Goal: Task Accomplishment & Management: Use online tool/utility

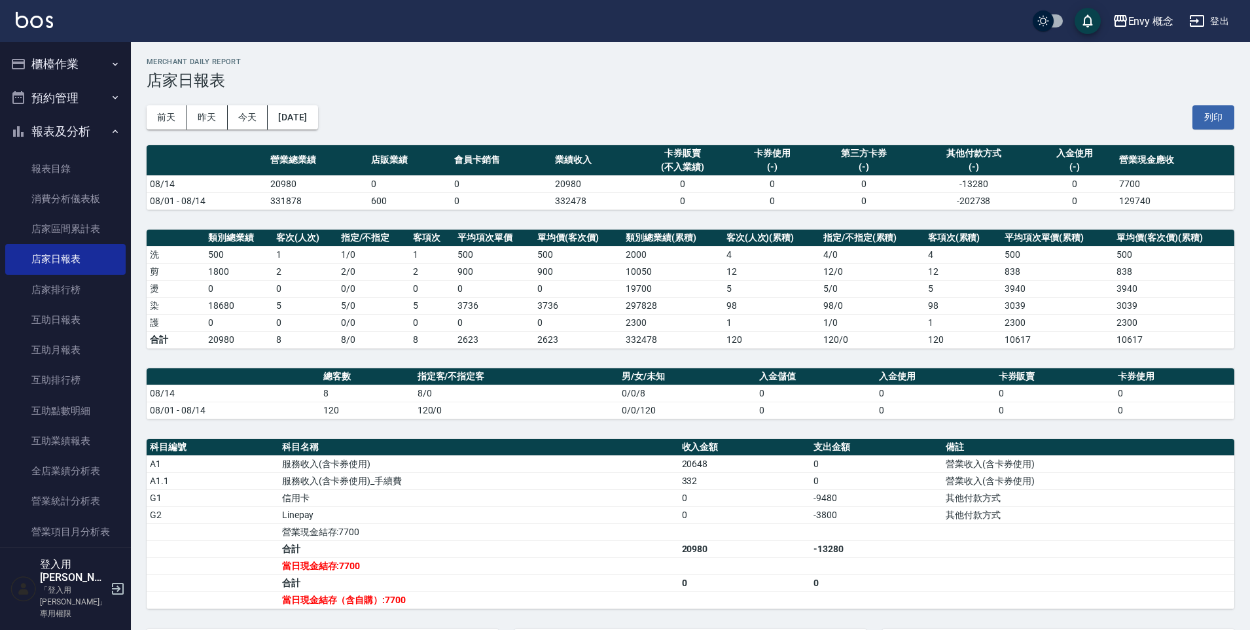
scroll to position [184, 0]
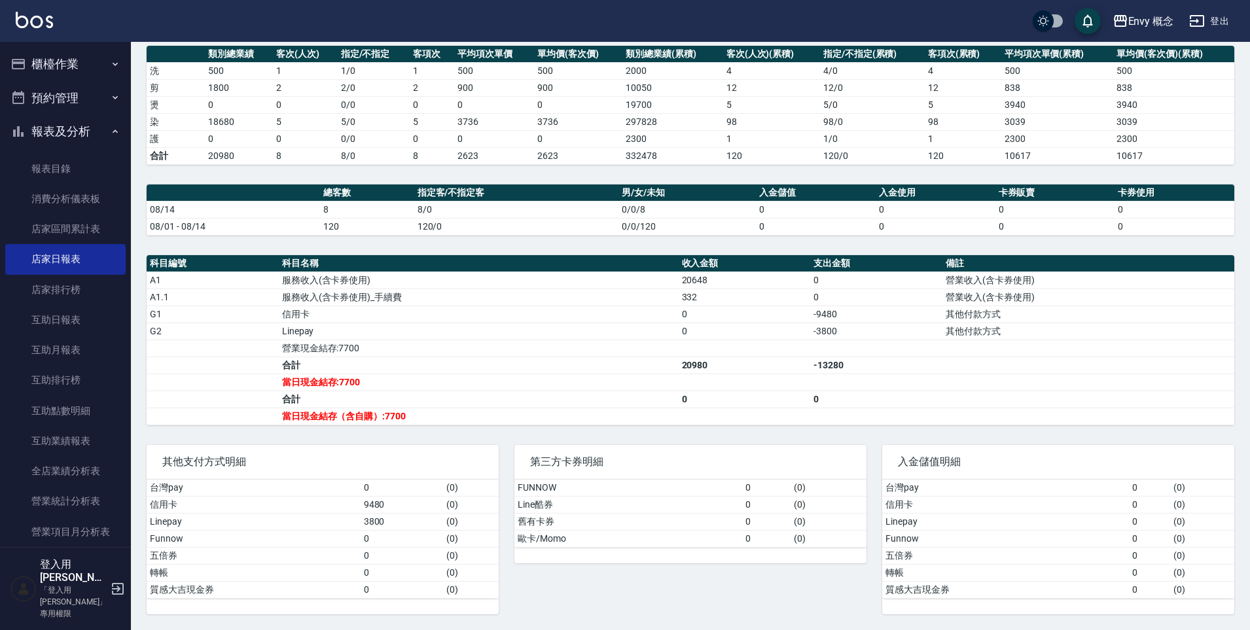
click at [58, 60] on button "櫃檯作業" at bounding box center [65, 64] width 120 height 34
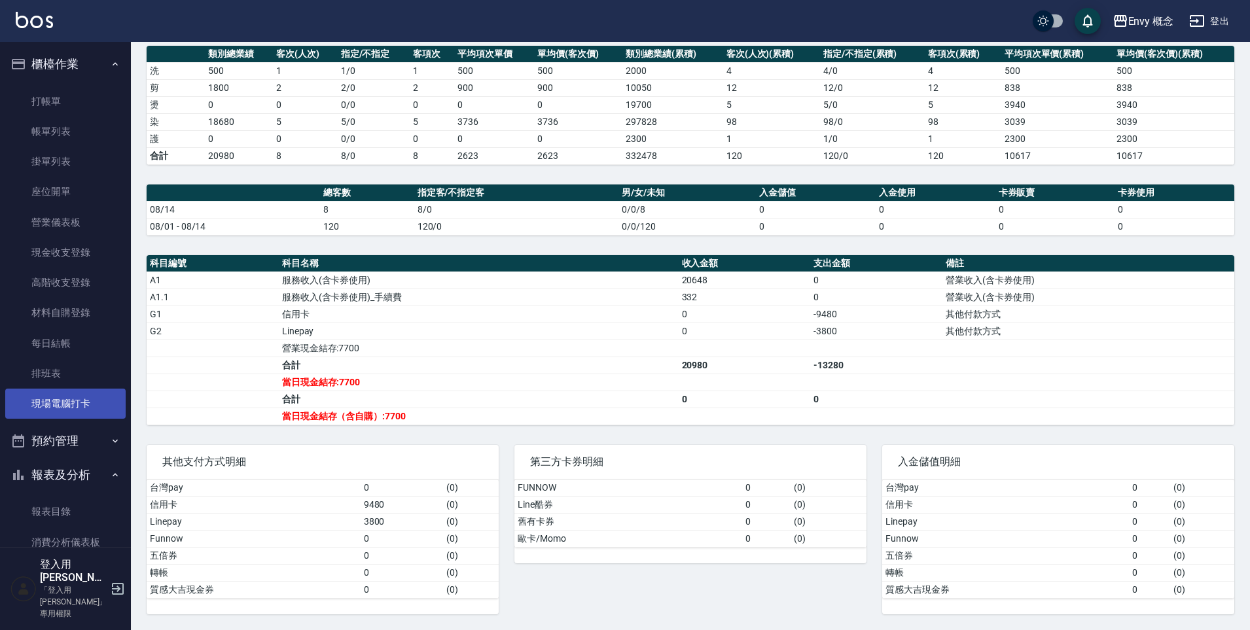
click at [19, 400] on link "現場電腦打卡" at bounding box center [65, 404] width 120 height 30
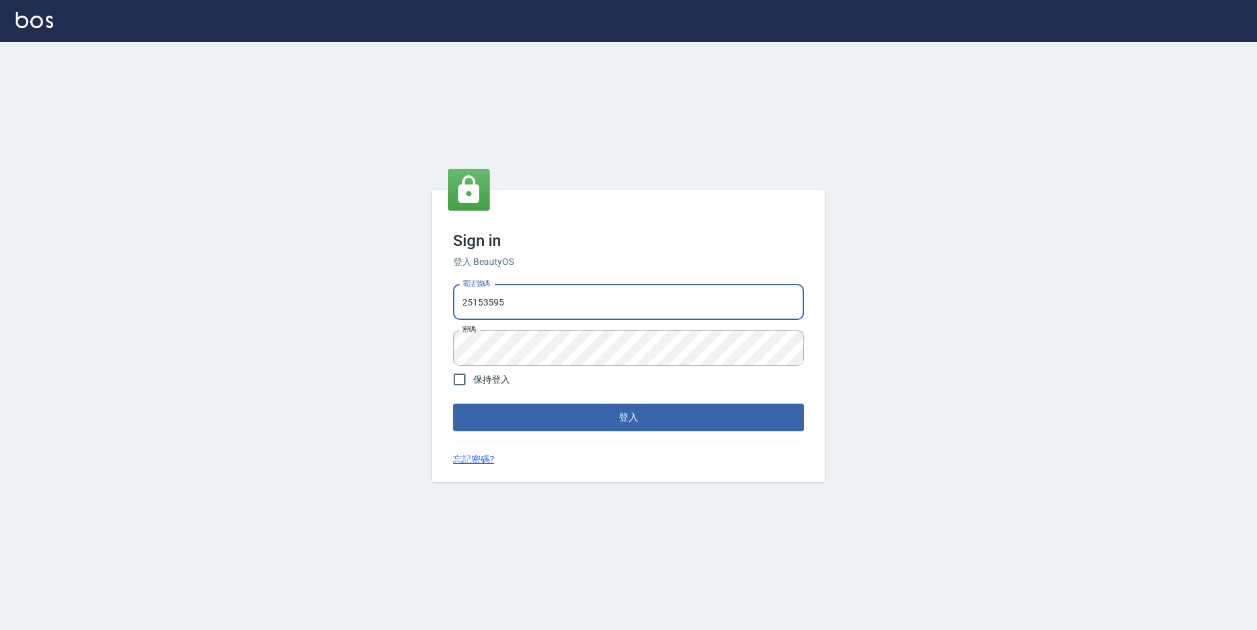
drag, startPoint x: 514, startPoint y: 301, endPoint x: 423, endPoint y: 300, distance: 91.0
click at [423, 300] on div "Sign in 登入 BeautyOS 電話號碼 [PHONE_NUMBER] 電話號碼 密碼 密碼 保持登入 登入 忘記密碼?" at bounding box center [628, 336] width 1257 height 588
type input "0930889212"
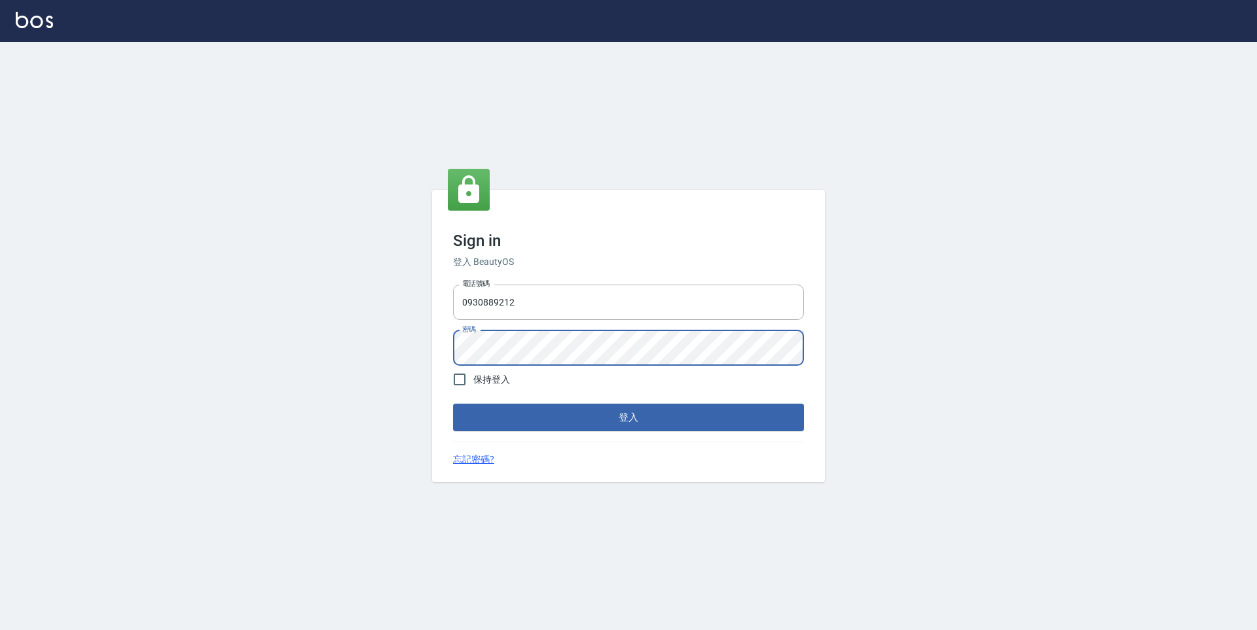
click at [417, 351] on div "Sign in 登入 BeautyOS 電話號碼 [PHONE_NUMBER] 電話號碼 密碼 密碼 保持登入 登入 忘記密碼?" at bounding box center [628, 336] width 1257 height 588
click at [453, 404] on button "登入" at bounding box center [628, 417] width 351 height 27
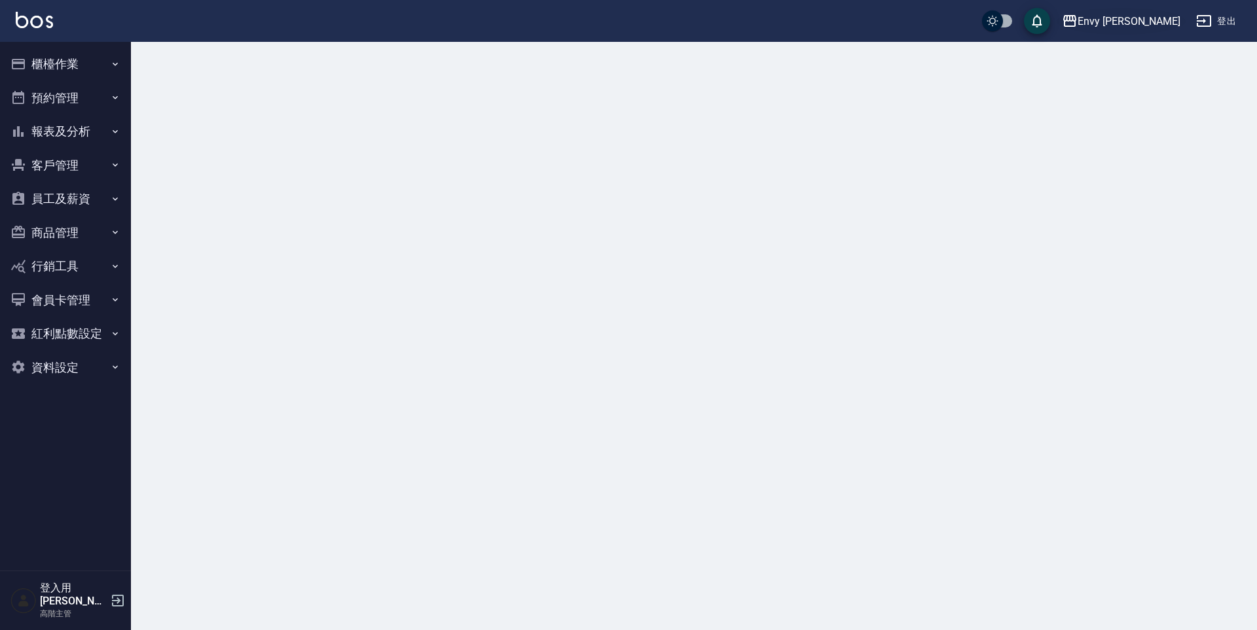
click at [1144, 18] on div "Envy 南西" at bounding box center [1128, 21] width 103 height 16
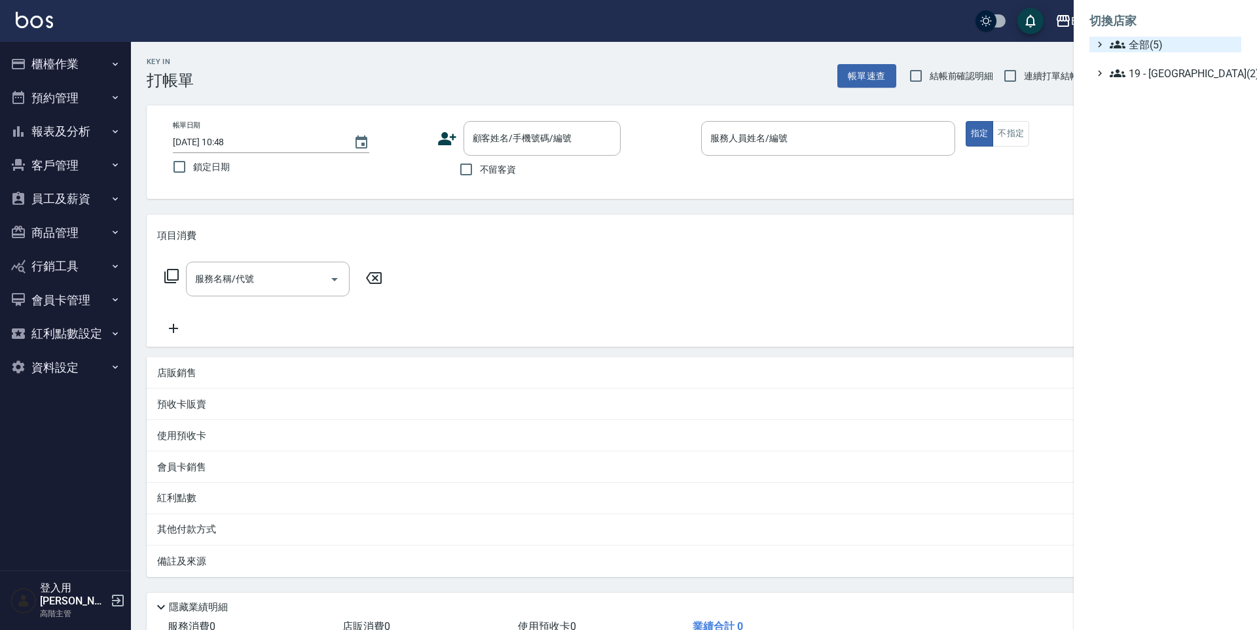
click at [1129, 42] on span "全部(5)" at bounding box center [1172, 45] width 126 height 16
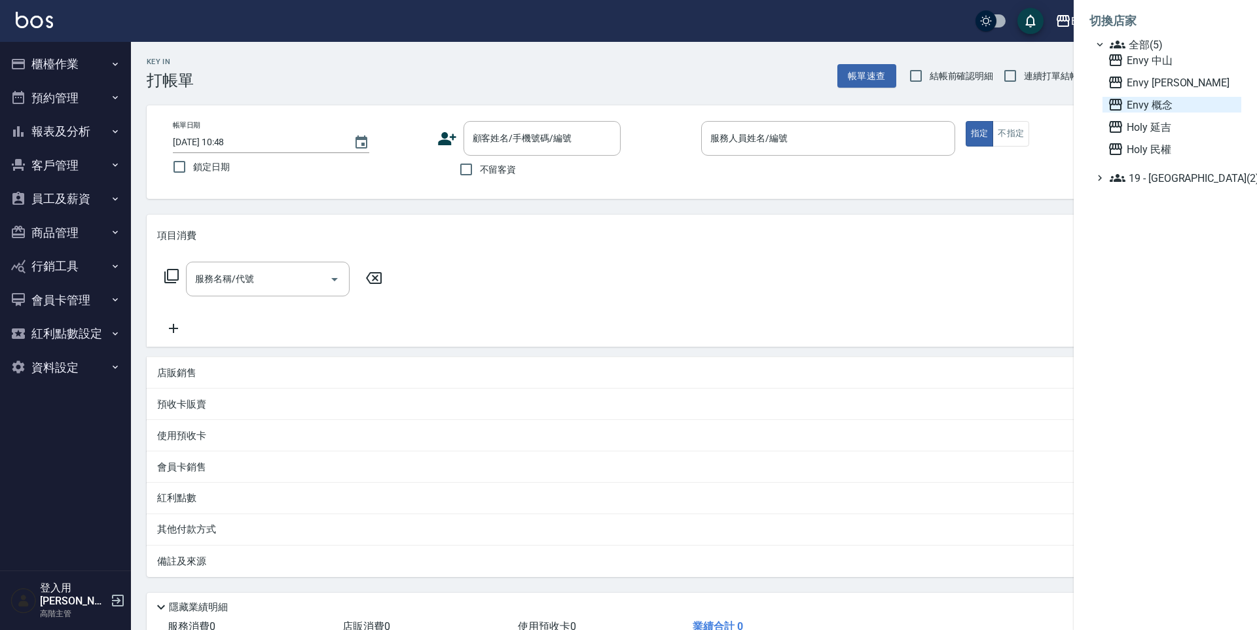
click at [1137, 107] on span "Envy 概念" at bounding box center [1171, 105] width 128 height 16
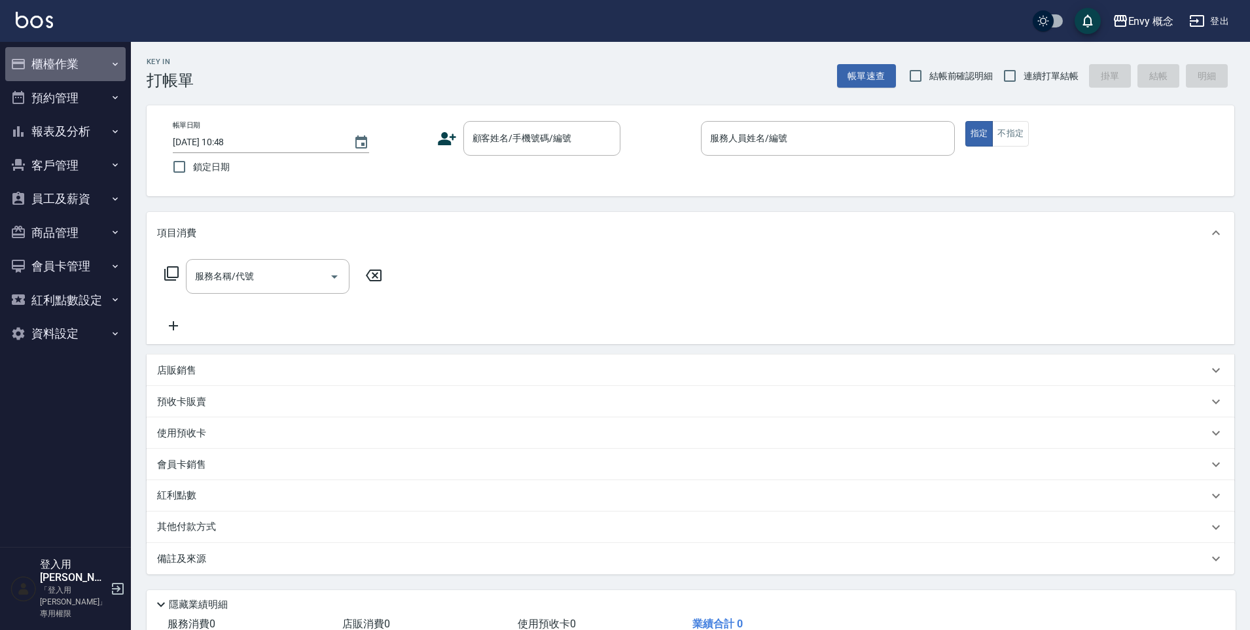
click at [76, 62] on button "櫃檯作業" at bounding box center [65, 64] width 120 height 34
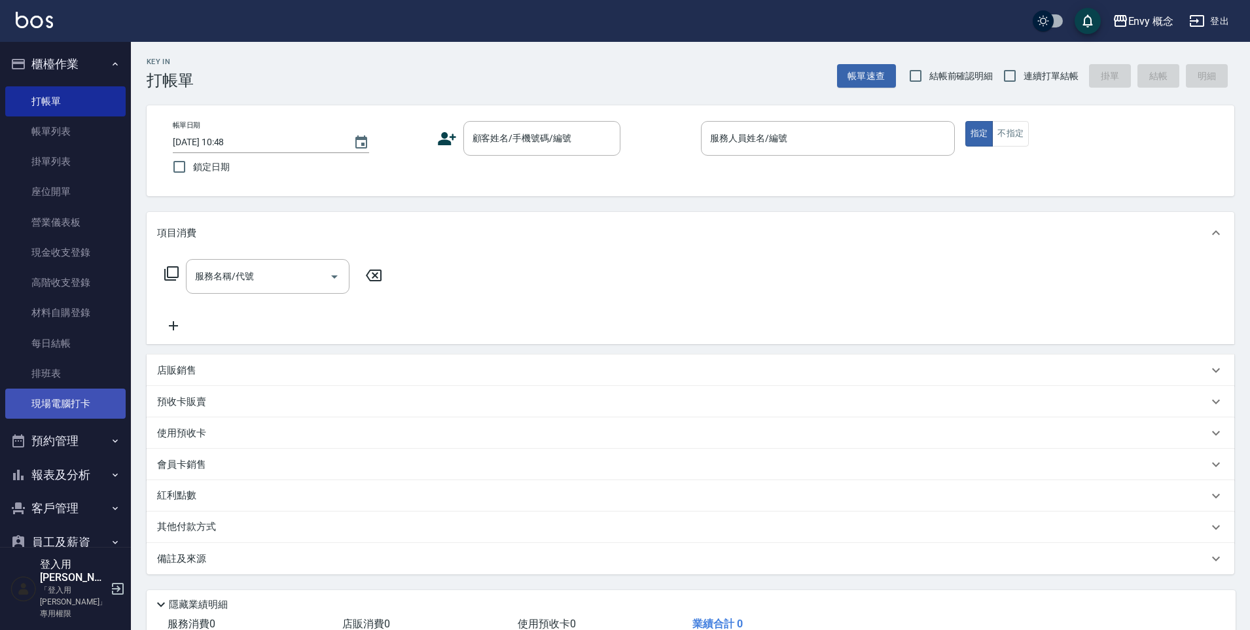
click at [66, 408] on link "現場電腦打卡" at bounding box center [65, 404] width 120 height 30
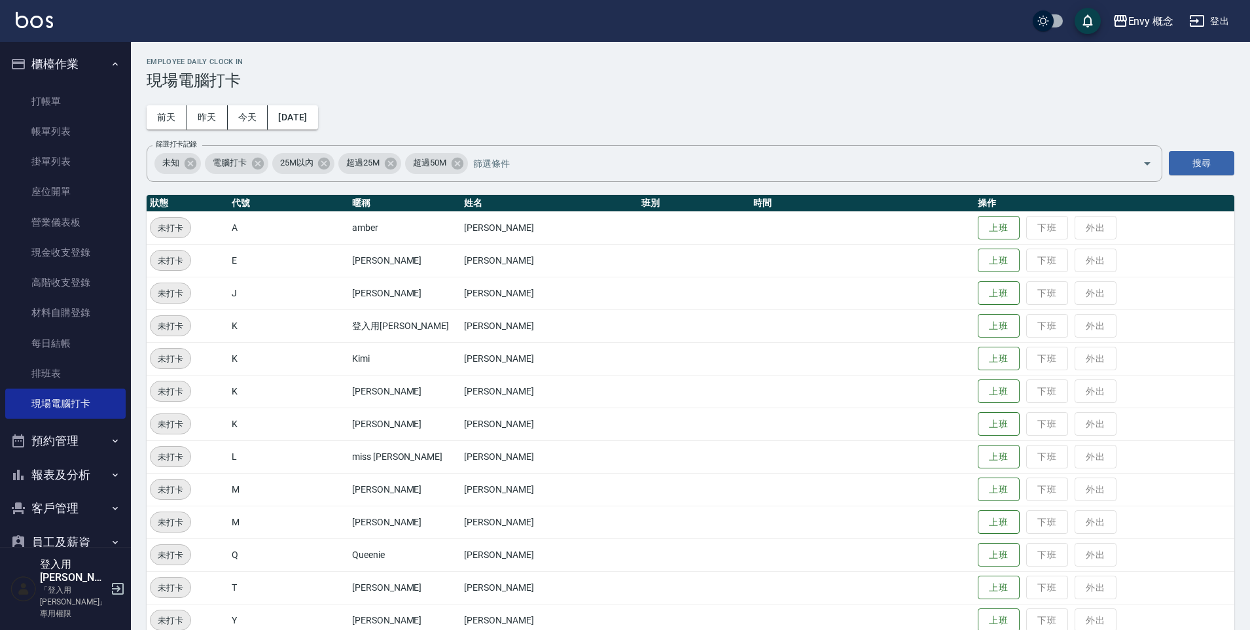
scroll to position [219, 0]
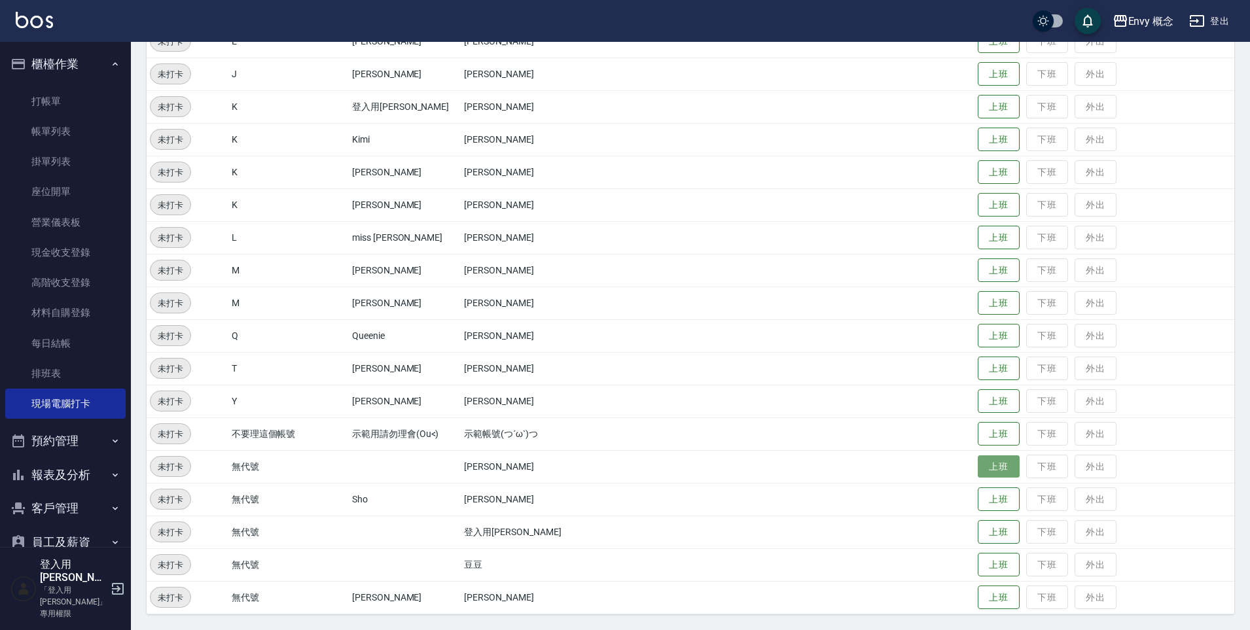
click at [996, 471] on button "上班" at bounding box center [999, 466] width 42 height 23
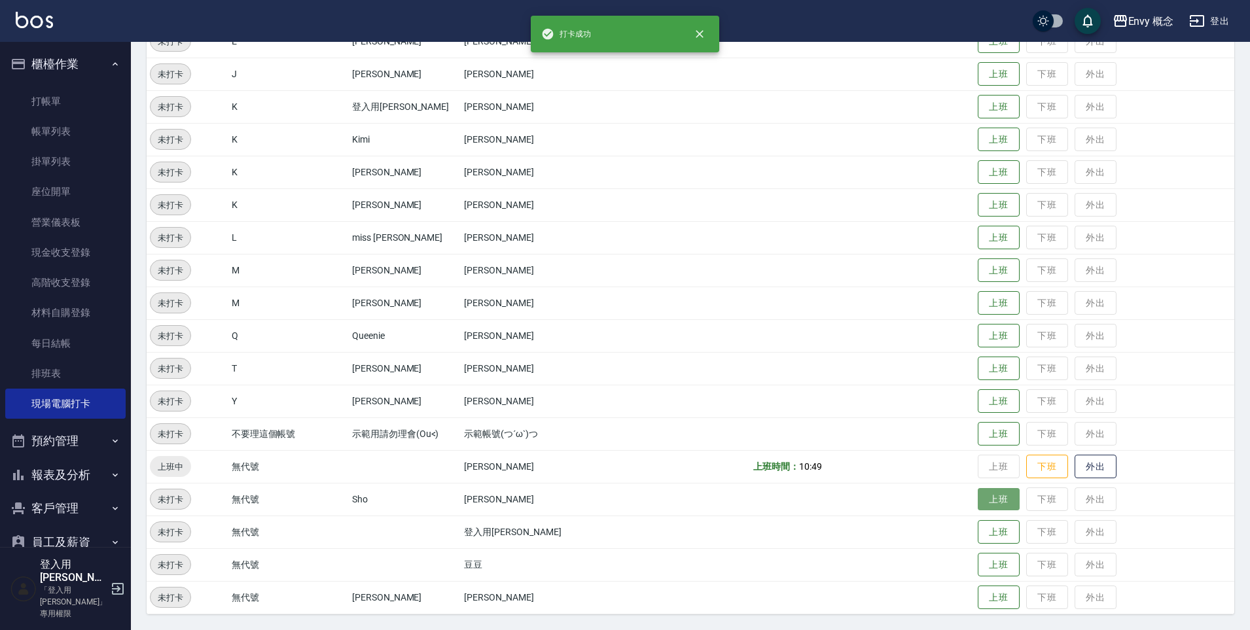
click at [990, 501] on button "上班" at bounding box center [999, 499] width 42 height 23
click at [1001, 595] on button "上班" at bounding box center [999, 597] width 42 height 23
